Goal: Find specific page/section: Find specific page/section

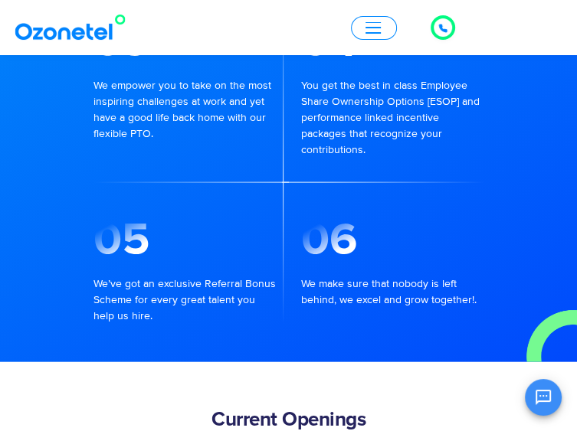
scroll to position [1562, 0]
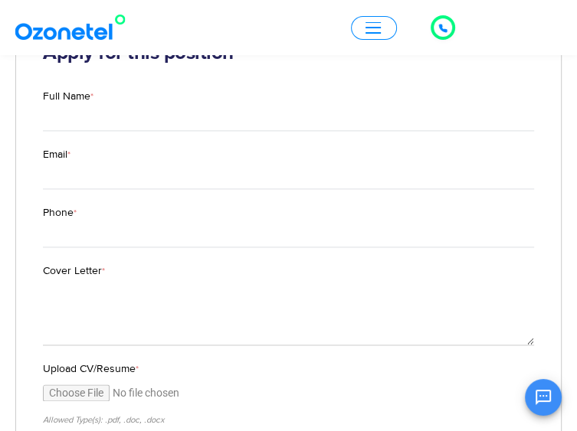
scroll to position [1072, 0]
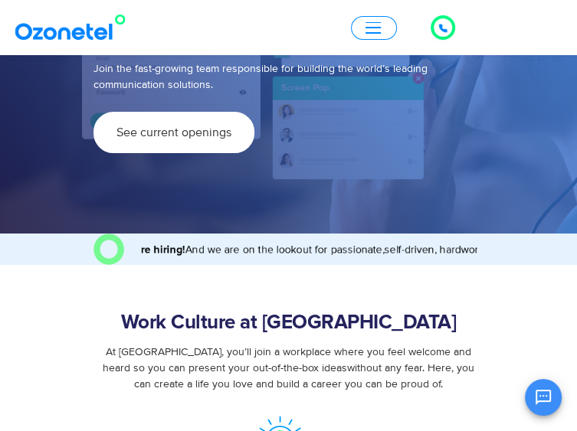
scroll to position [150, 0]
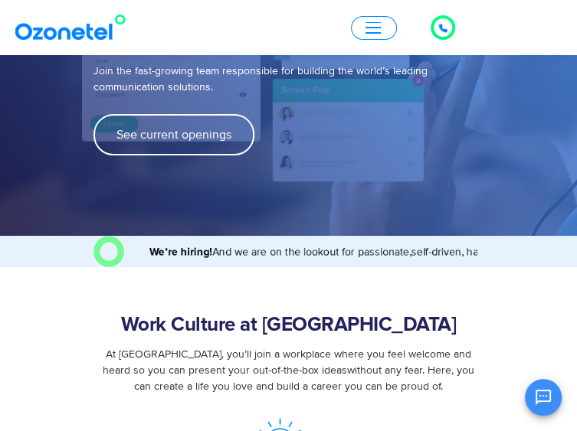
click at [116, 129] on span "See current openings" at bounding box center [173, 135] width 115 height 12
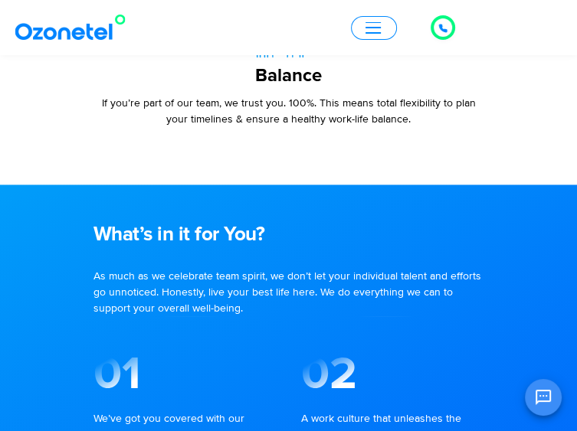
scroll to position [1045, 0]
